Goal: Task Accomplishment & Management: Manage account settings

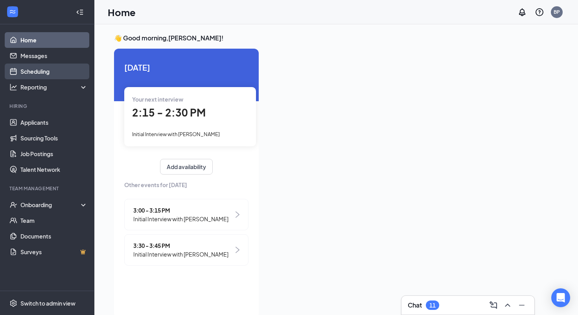
click at [49, 67] on link "Scheduling" at bounding box center [53, 72] width 67 height 16
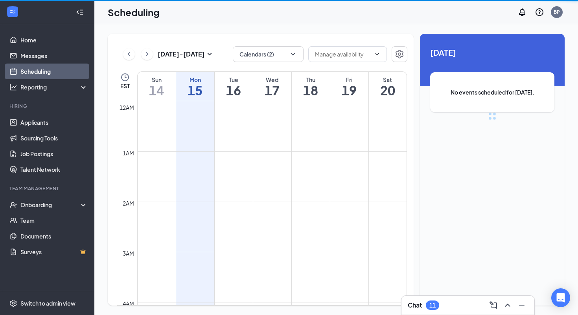
scroll to position [386, 0]
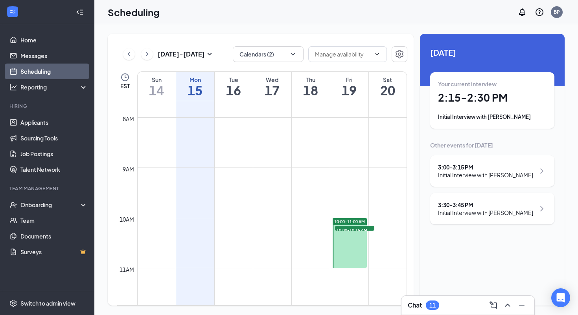
click at [457, 105] on div "Your current interview 2:15 - 2:30 PM Initial Interview with [PERSON_NAME]" at bounding box center [492, 100] width 108 height 41
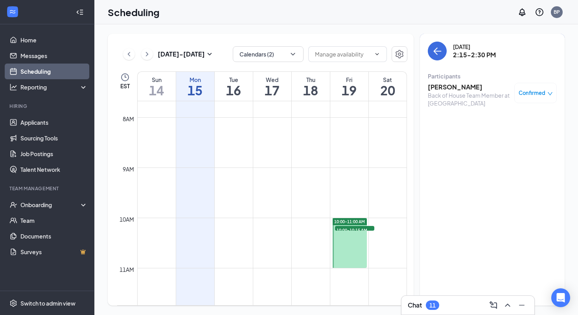
click at [435, 88] on h3 "[PERSON_NAME]" at bounding box center [468, 87] width 83 height 9
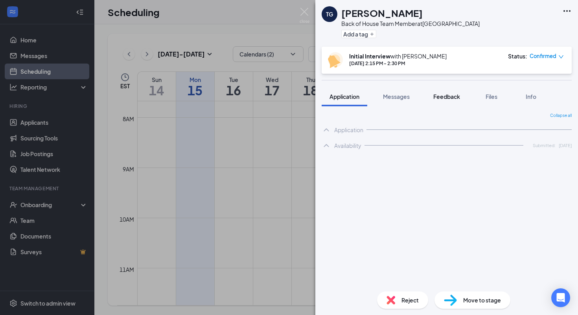
click at [451, 92] on button "Feedback" at bounding box center [446, 97] width 42 height 20
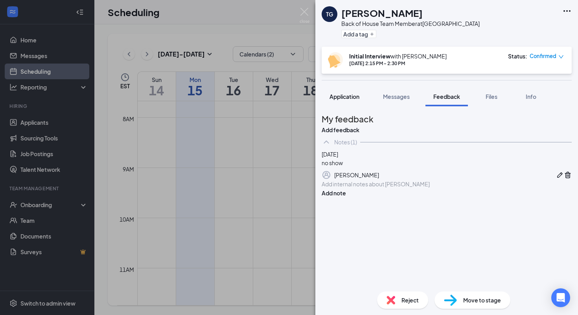
click at [350, 94] on span "Application" at bounding box center [344, 96] width 30 height 7
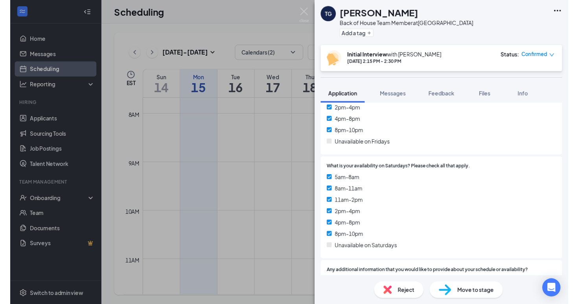
scroll to position [1643, 0]
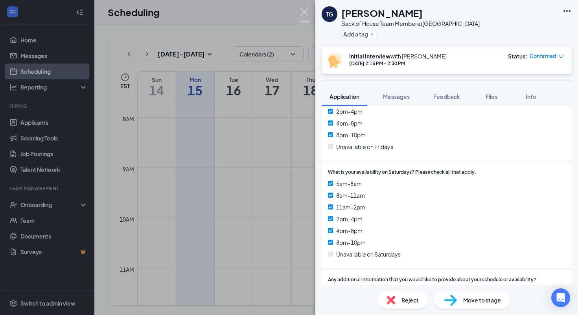
click at [305, 13] on img at bounding box center [304, 15] width 10 height 15
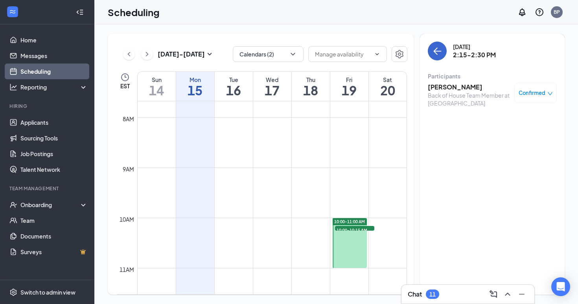
click at [435, 54] on icon "ArrowLeft" at bounding box center [436, 50] width 9 height 9
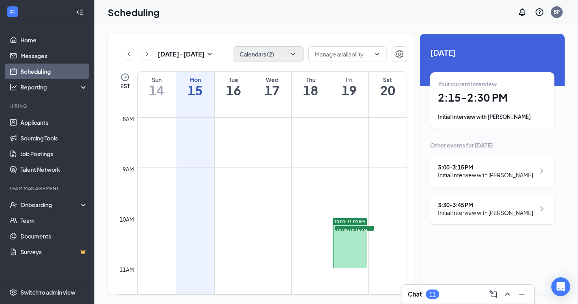
click at [253, 56] on button "Calendars (2)" at bounding box center [268, 54] width 71 height 16
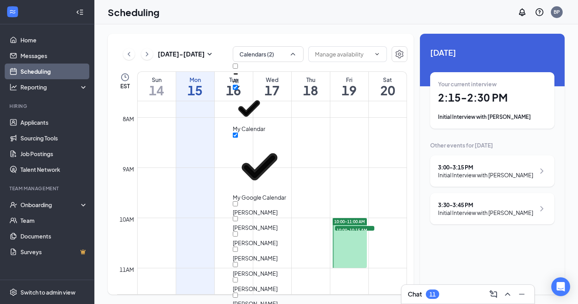
scroll to position [38, 0]
click at [264, 51] on button "Calendars (2)" at bounding box center [268, 54] width 71 height 16
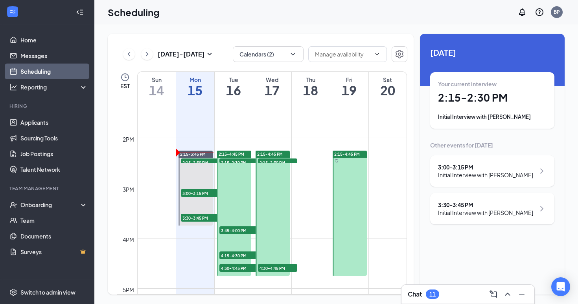
scroll to position [674, 0]
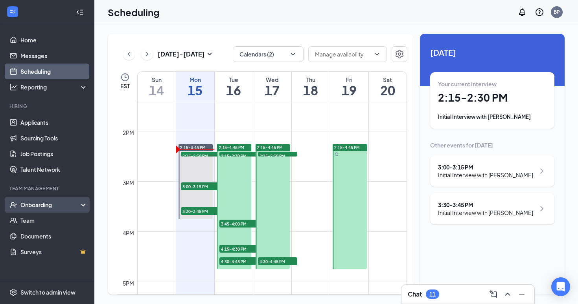
click at [42, 207] on div "Onboarding" at bounding box center [50, 205] width 61 height 8
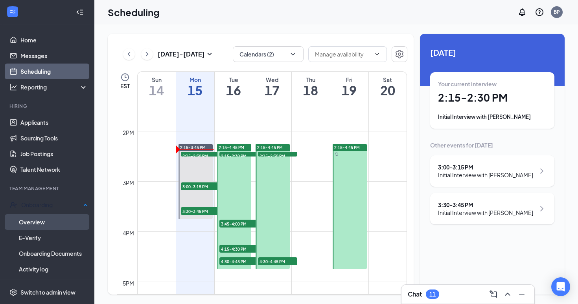
click at [38, 224] on link "Overview" at bounding box center [53, 223] width 69 height 16
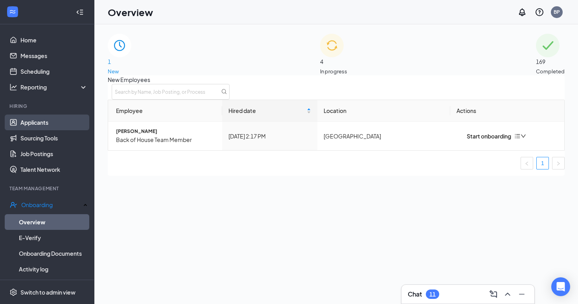
click at [44, 126] on link "Applicants" at bounding box center [53, 123] width 67 height 16
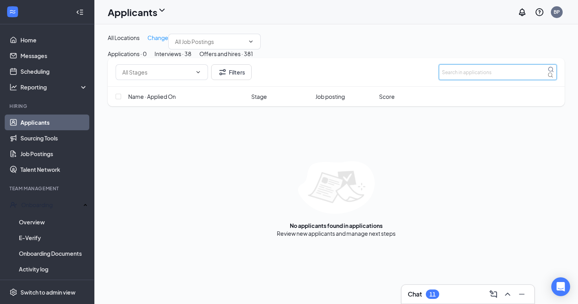
click at [473, 80] on input "text" at bounding box center [497, 72] width 118 height 16
type input "Bryce"
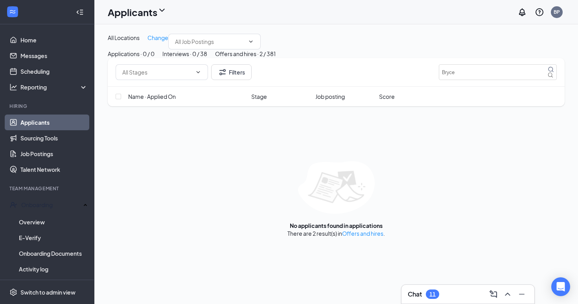
drag, startPoint x: 473, startPoint y: 116, endPoint x: 328, endPoint y: 81, distance: 150.1
click at [275, 58] on div "Offers and hires · 2 / 381" at bounding box center [245, 54] width 61 height 9
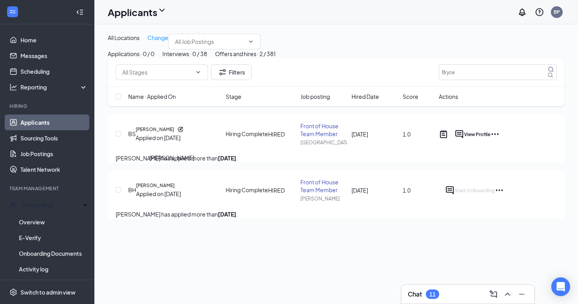
click at [164, 133] on h5 "[PERSON_NAME]" at bounding box center [155, 129] width 39 height 7
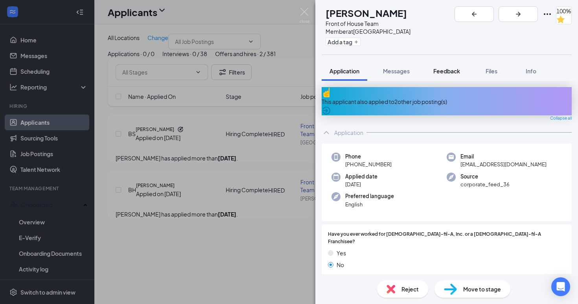
click at [448, 68] on span "Feedback" at bounding box center [446, 71] width 27 height 7
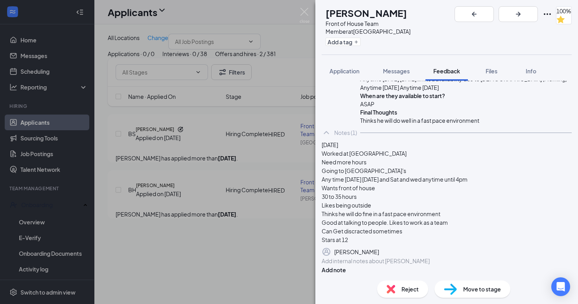
scroll to position [389, 0]
click at [303, 7] on div "BS [PERSON_NAME] Front of House Team Member at [GEOGRAPHIC_DATA] Add a tag 100%…" at bounding box center [289, 152] width 578 height 304
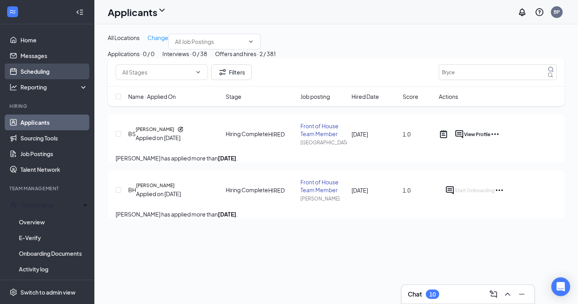
click at [35, 67] on link "Scheduling" at bounding box center [53, 72] width 67 height 16
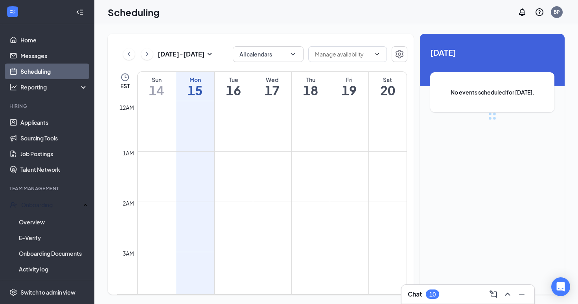
scroll to position [386, 0]
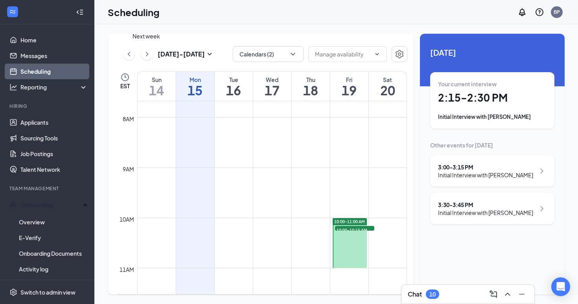
click at [150, 55] on icon "ChevronRight" at bounding box center [147, 54] width 8 height 9
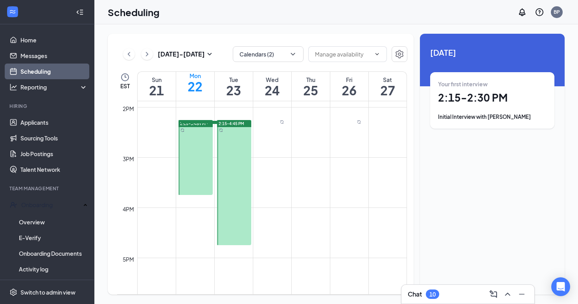
scroll to position [697, 0]
click at [286, 57] on button "Calendars (2)" at bounding box center [268, 54] width 71 height 16
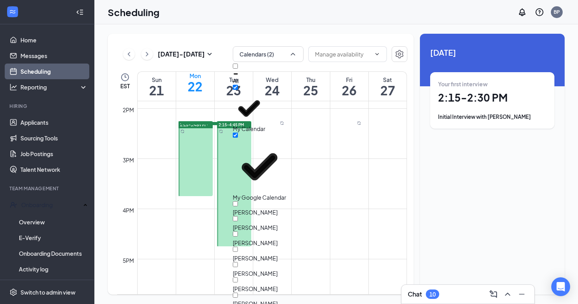
scroll to position [89, 0]
click at [238, 293] on input "[PERSON_NAME]" at bounding box center [235, 295] width 5 height 5
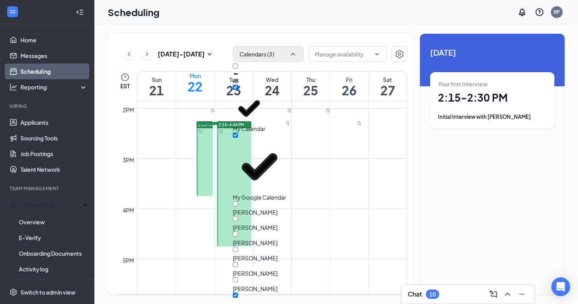
click at [294, 57] on icon "ChevronUp" at bounding box center [293, 54] width 8 height 8
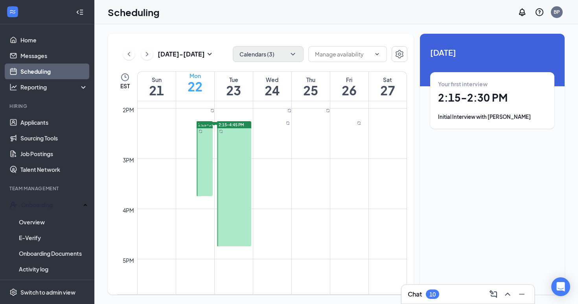
click at [194, 93] on h1 "22" at bounding box center [195, 86] width 38 height 13
click at [132, 55] on icon "ChevronLeft" at bounding box center [129, 54] width 8 height 9
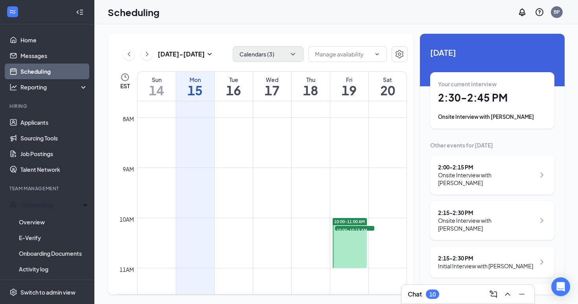
click at [196, 86] on h1 "15" at bounding box center [195, 90] width 38 height 13
click at [499, 209] on div "2:15 - 2:30 PM" at bounding box center [486, 213] width 97 height 8
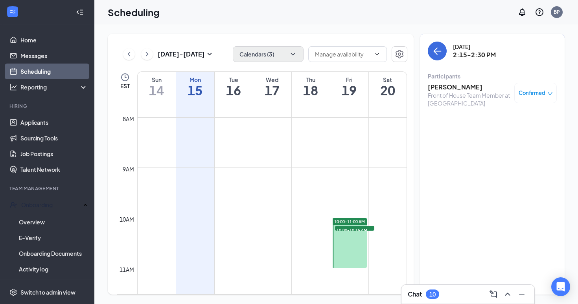
click at [458, 89] on h3 "[PERSON_NAME]" at bounding box center [468, 87] width 83 height 9
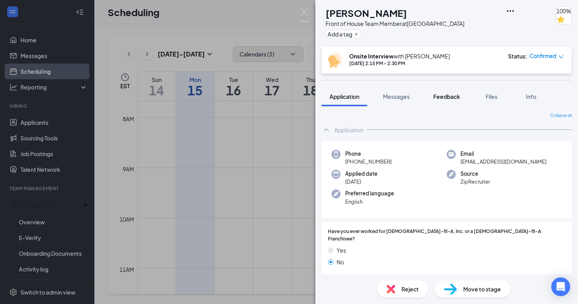
click at [451, 97] on span "Feedback" at bounding box center [446, 96] width 27 height 7
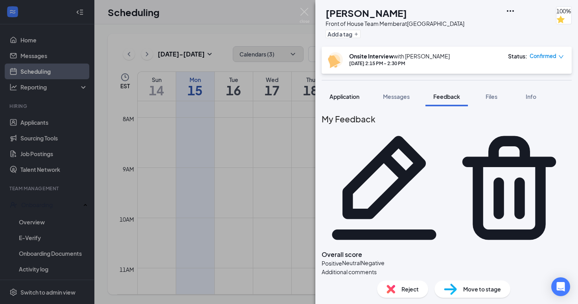
click at [349, 101] on button "Application" at bounding box center [344, 97] width 46 height 20
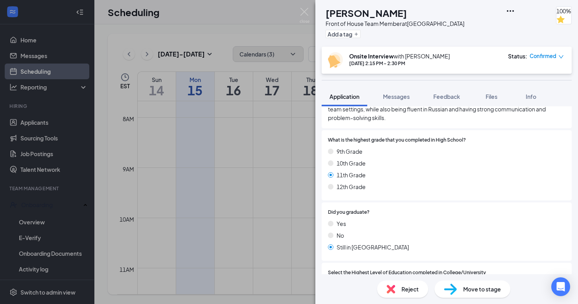
scroll to position [315, 0]
click at [301, 13] on img at bounding box center [304, 15] width 10 height 15
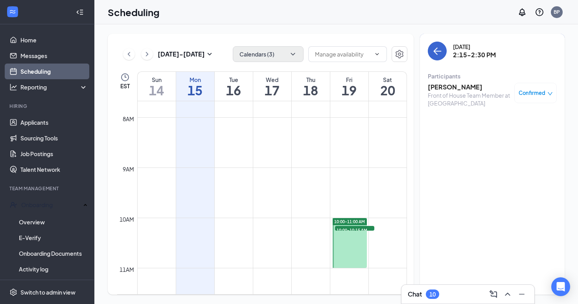
click at [432, 54] on icon "ArrowLeft" at bounding box center [436, 50] width 9 height 9
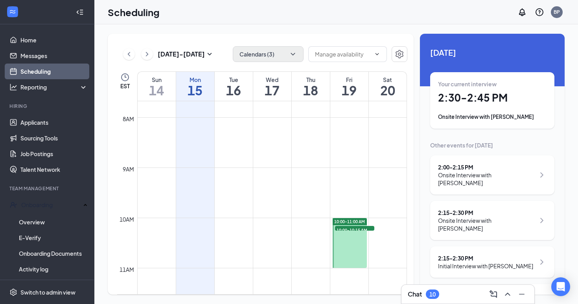
click at [269, 57] on button "Calendars (3)" at bounding box center [268, 54] width 71 height 16
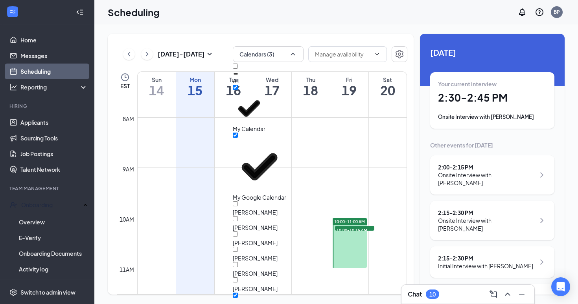
click at [238, 293] on input "[PERSON_NAME]" at bounding box center [235, 295] width 5 height 5
checkbox input "false"
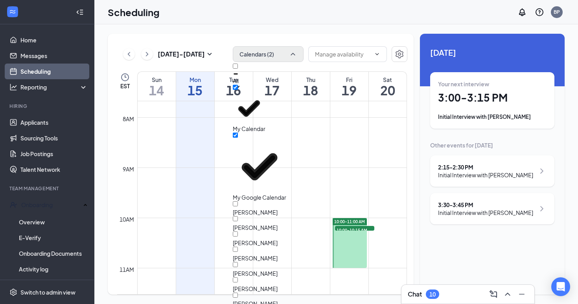
click at [294, 56] on icon "ChevronUp" at bounding box center [293, 54] width 8 height 8
